Goal: Find specific page/section: Find specific page/section

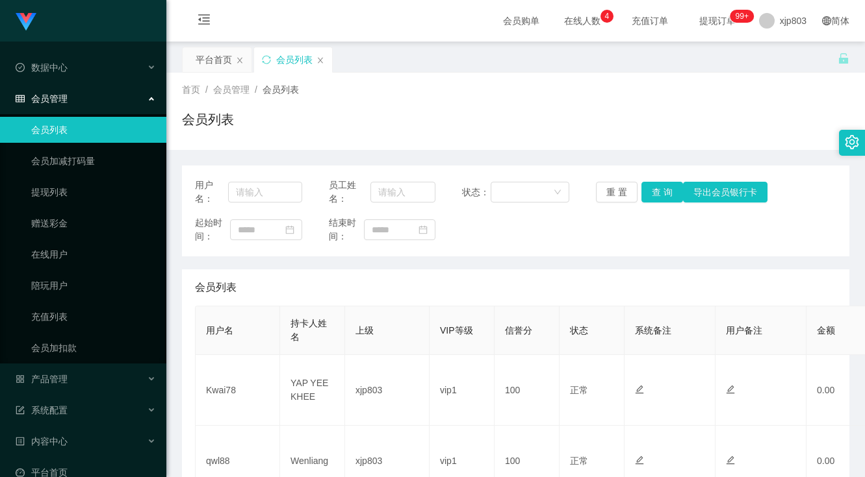
scroll to position [260, 0]
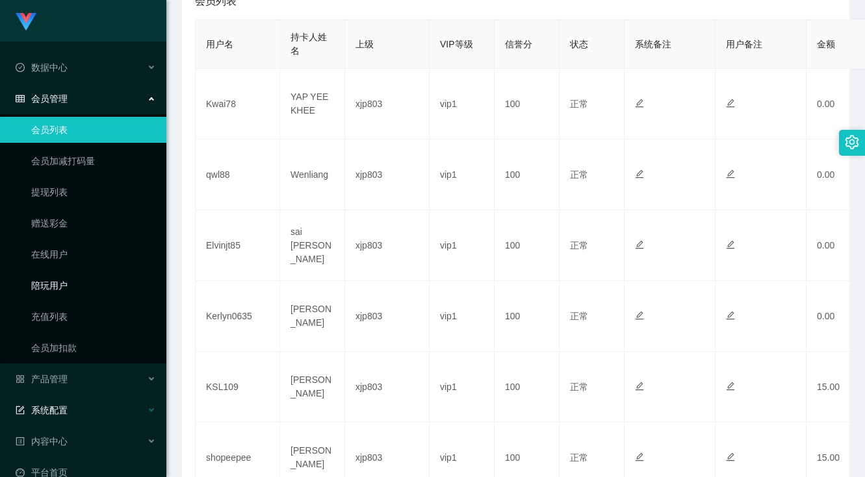
scroll to position [84, 0]
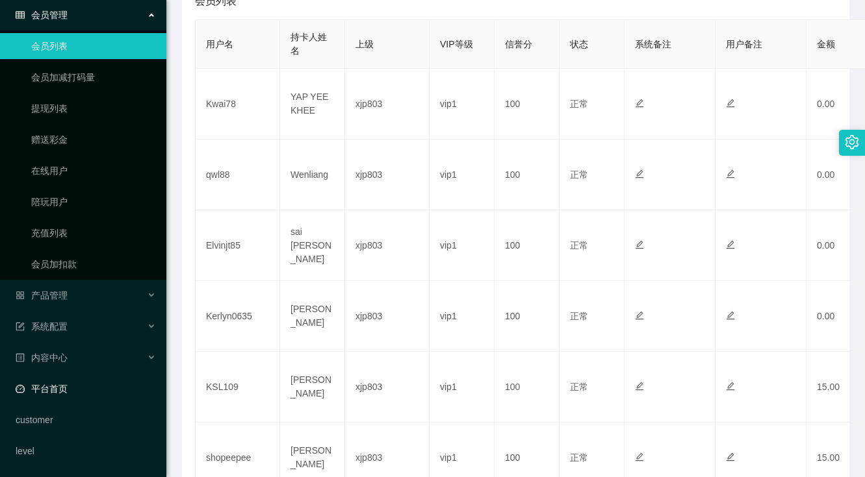
click at [80, 391] on link "平台首页" at bounding box center [86, 389] width 140 height 26
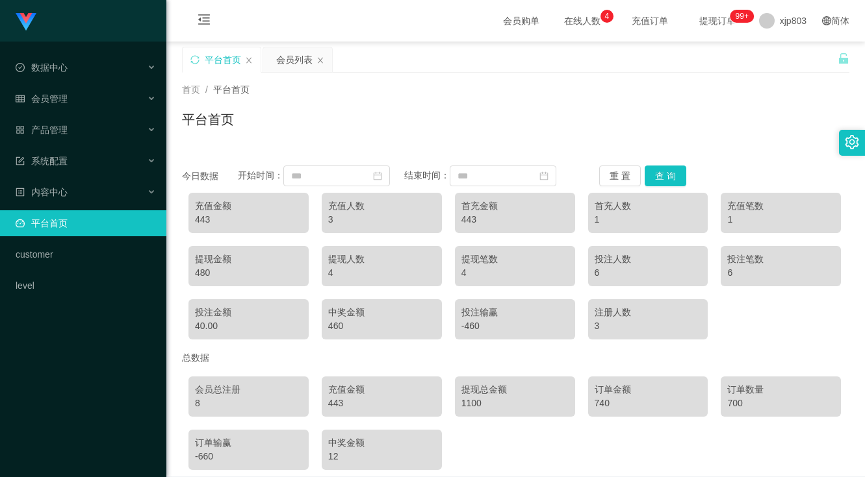
scroll to position [60, 0]
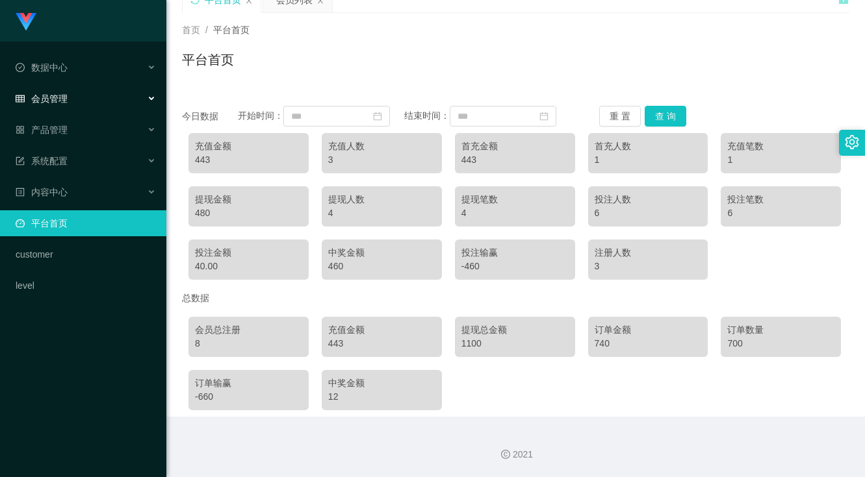
click at [70, 93] on div "会员管理" at bounding box center [83, 99] width 166 height 26
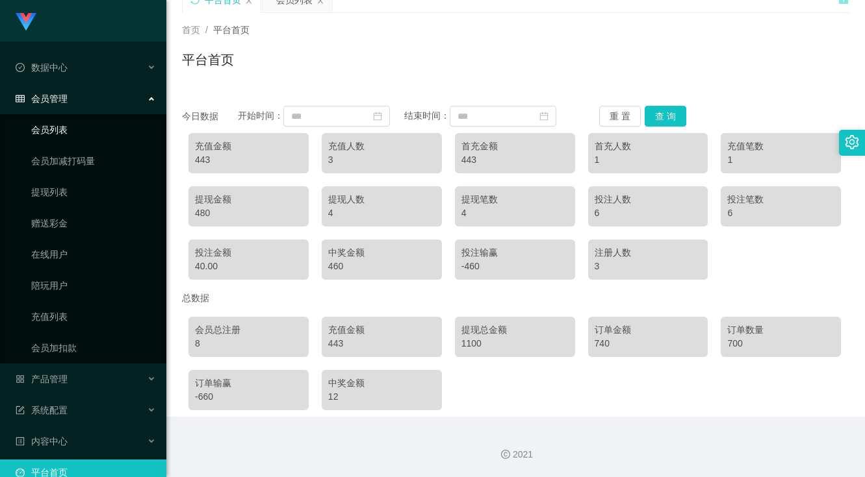
click at [80, 134] on link "会员列表" at bounding box center [93, 130] width 125 height 26
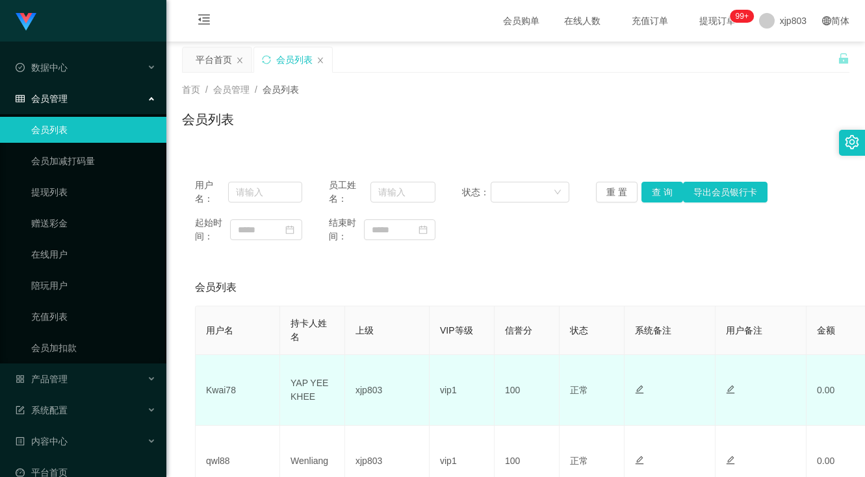
scroll to position [195, 0]
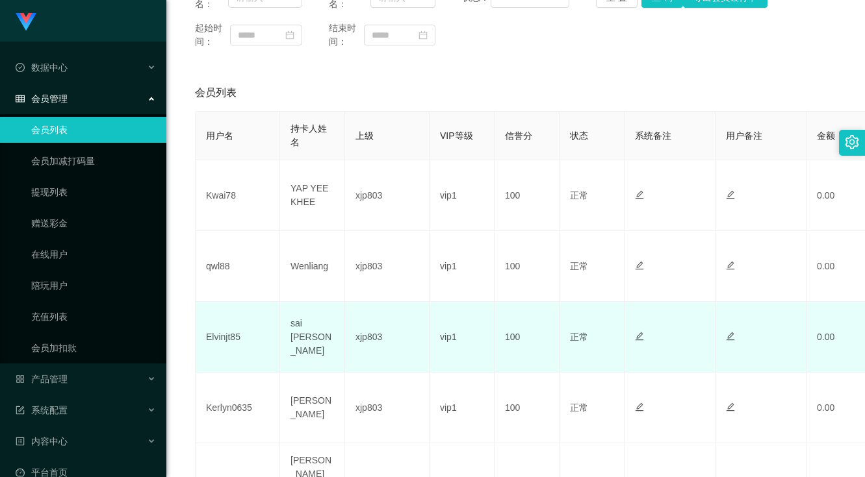
click at [222, 342] on td "Elvinjt85" at bounding box center [238, 337] width 84 height 71
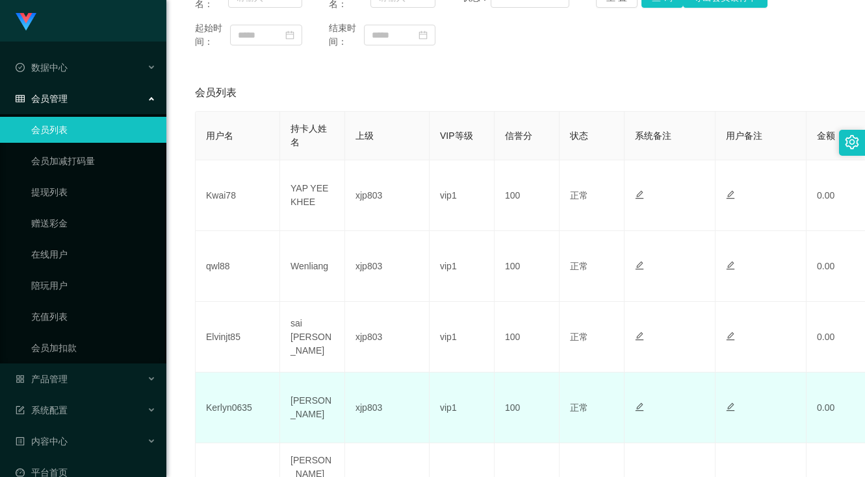
click at [225, 411] on td "Kerlyn0635" at bounding box center [238, 408] width 84 height 71
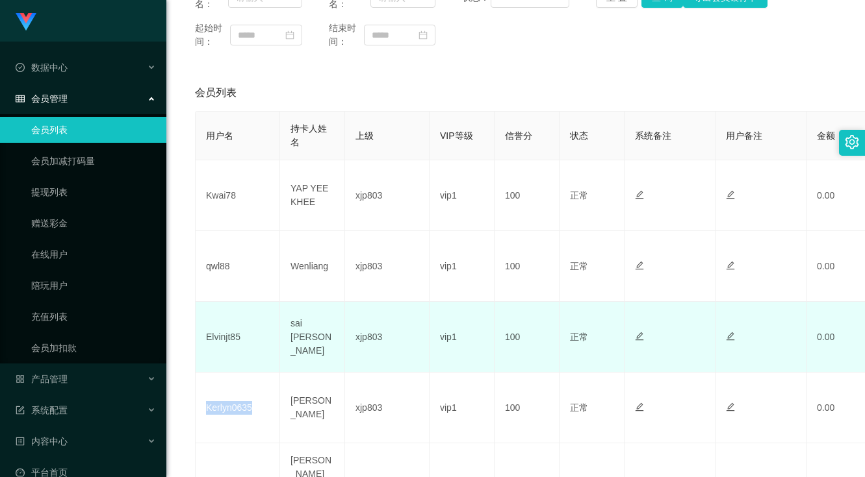
copy td "Kerlyn0635"
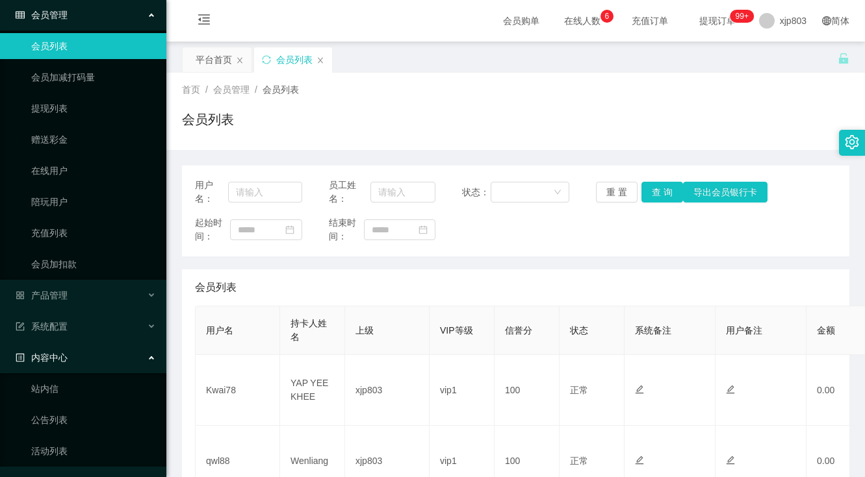
click at [87, 362] on div "内容中心" at bounding box center [83, 358] width 166 height 26
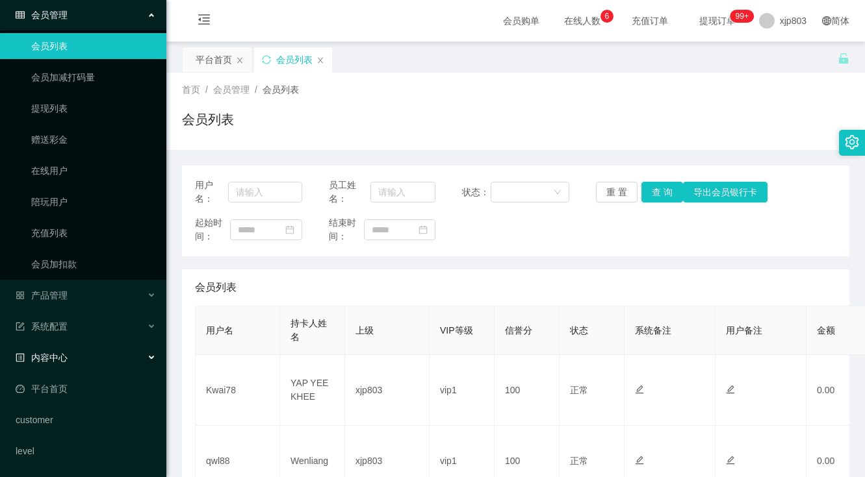
scroll to position [84, 0]
click at [71, 386] on link "平台首页" at bounding box center [86, 389] width 140 height 26
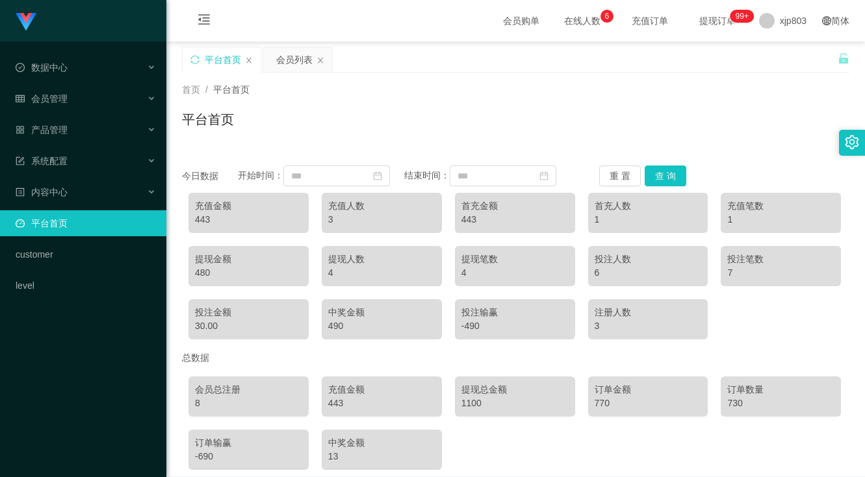
scroll to position [60, 0]
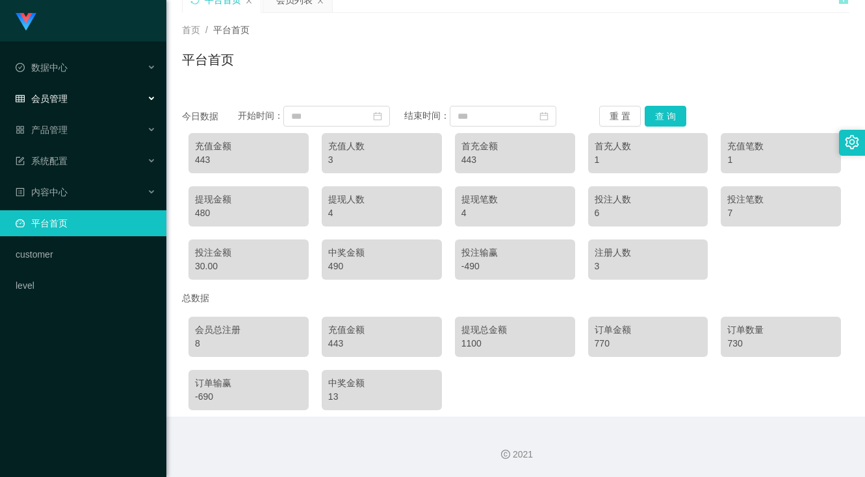
click at [80, 96] on div "会员管理" at bounding box center [83, 99] width 166 height 26
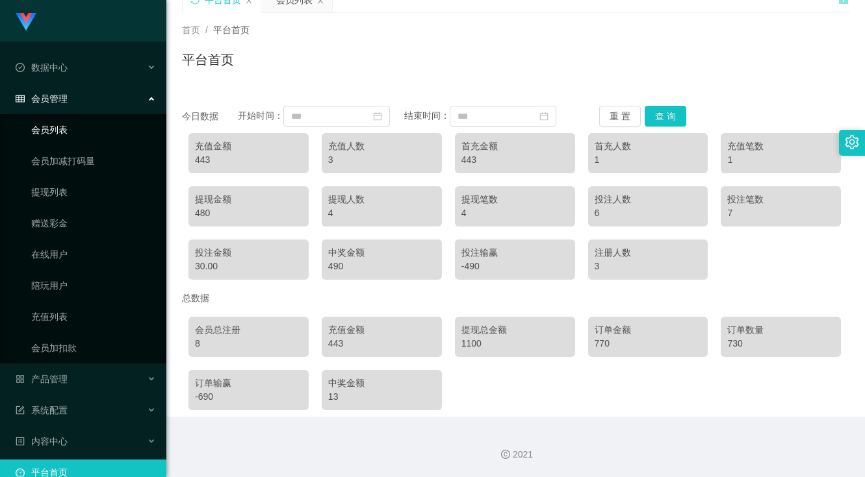
click at [76, 130] on link "会员列表" at bounding box center [93, 130] width 125 height 26
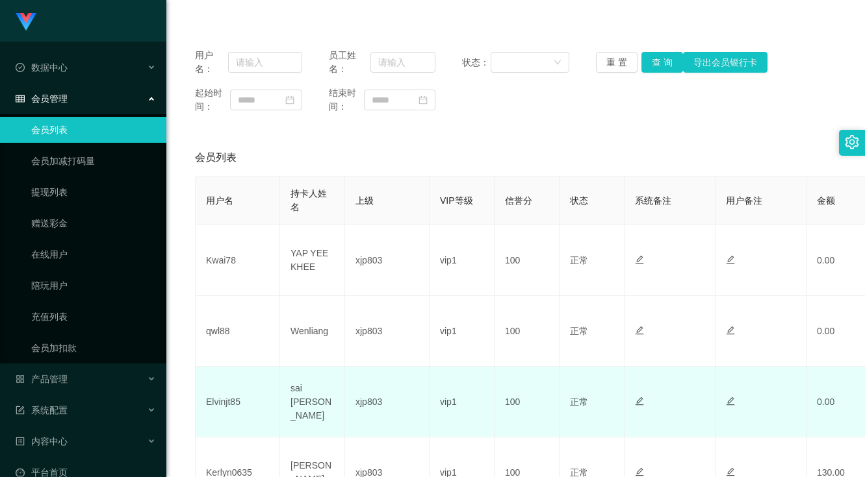
scroll to position [195, 0]
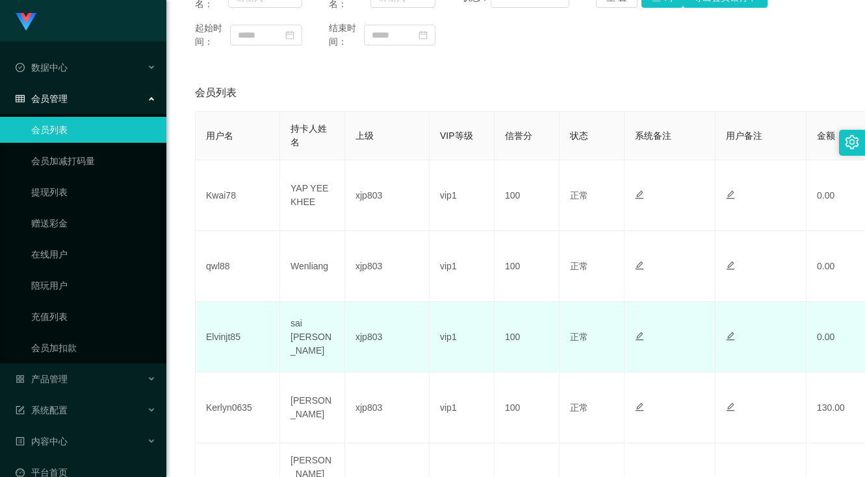
click at [220, 335] on td "Elvinjt85" at bounding box center [238, 337] width 84 height 71
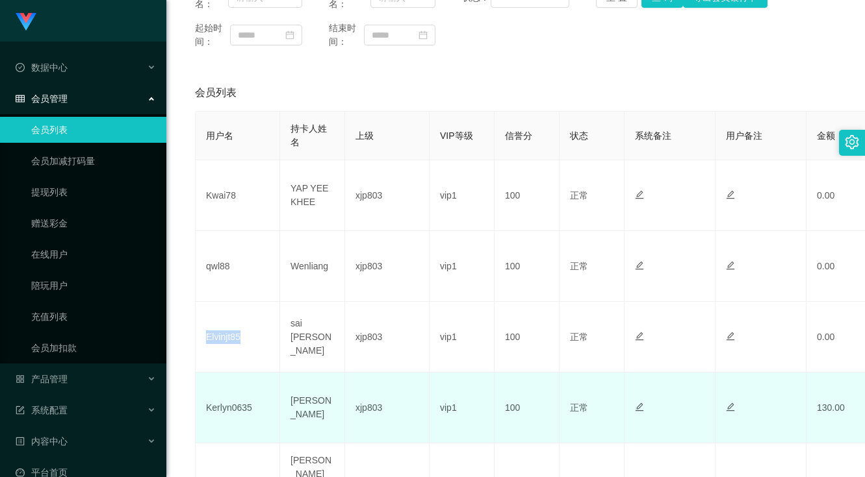
copy td "Elvinjt85"
